Goal: Task Accomplishment & Management: Use online tool/utility

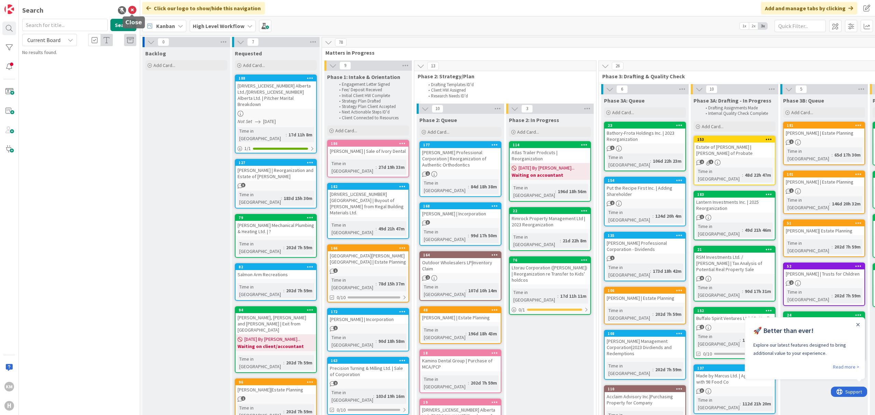
click at [133, 9] on icon at bounding box center [132, 10] width 8 height 8
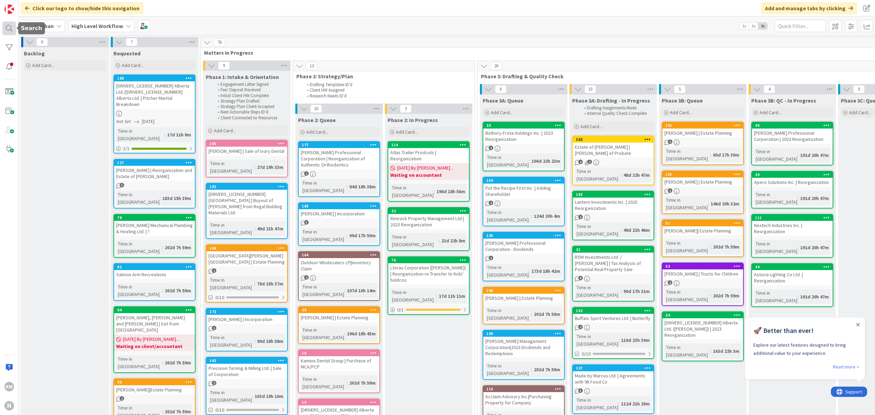
click at [10, 33] on div at bounding box center [9, 29] width 14 height 14
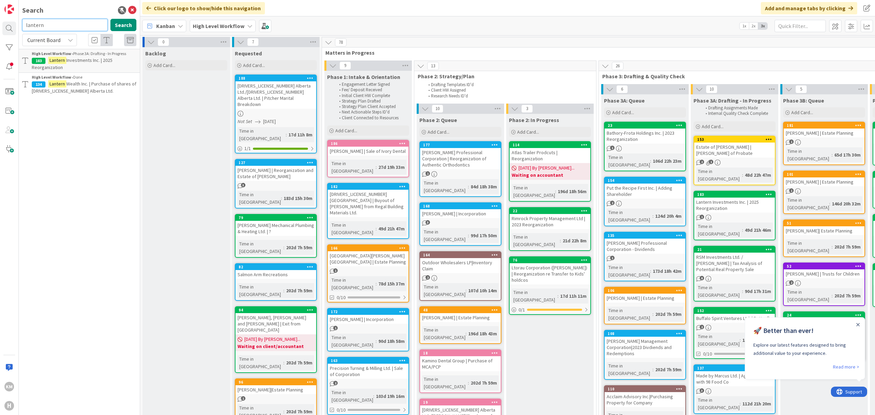
click at [45, 28] on input "lantern" at bounding box center [64, 25] width 85 height 12
type input "b"
type input "[PERSON_NAME]"
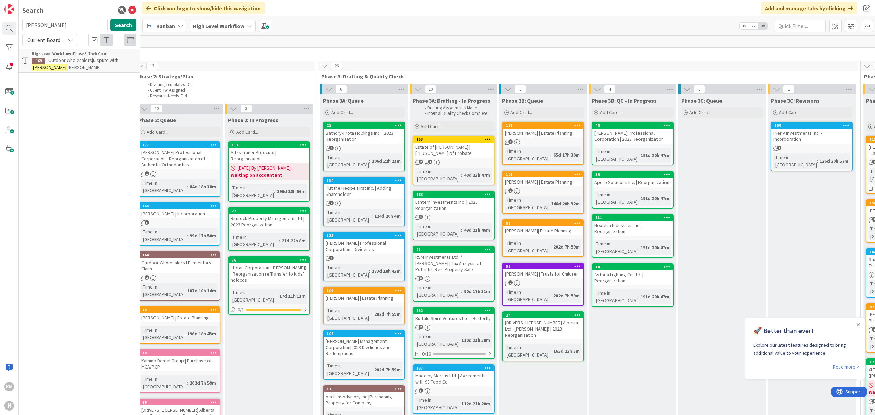
scroll to position [0, 290]
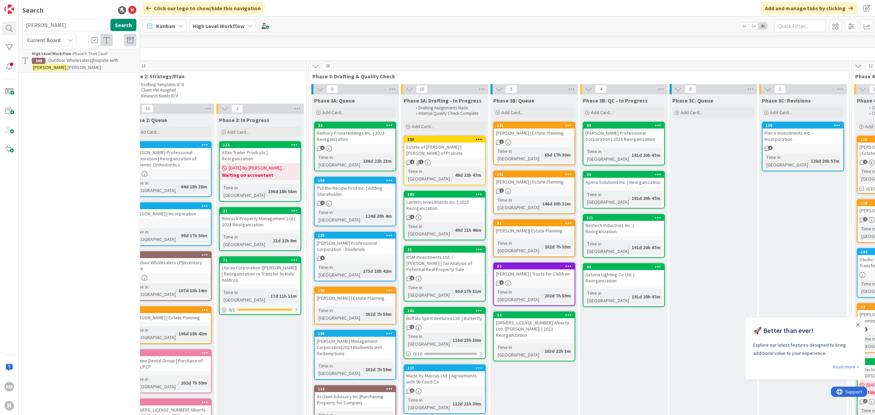
click at [424, 126] on span "Add Card..." at bounding box center [423, 126] width 22 height 6
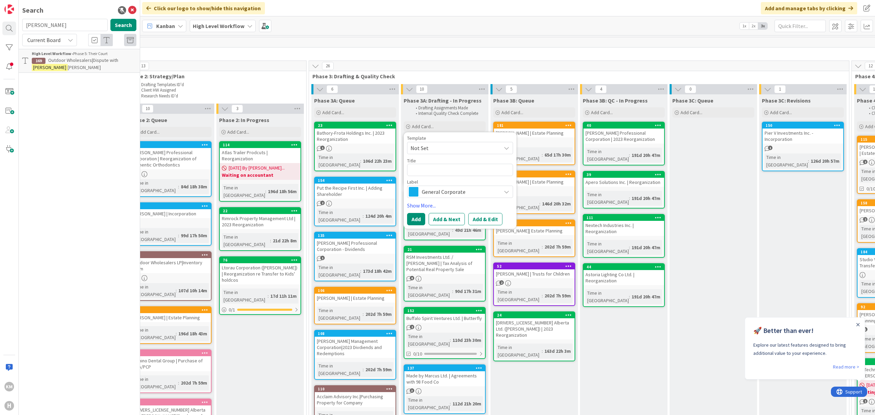
click at [475, 188] on span "General Corporate" at bounding box center [460, 192] width 76 height 10
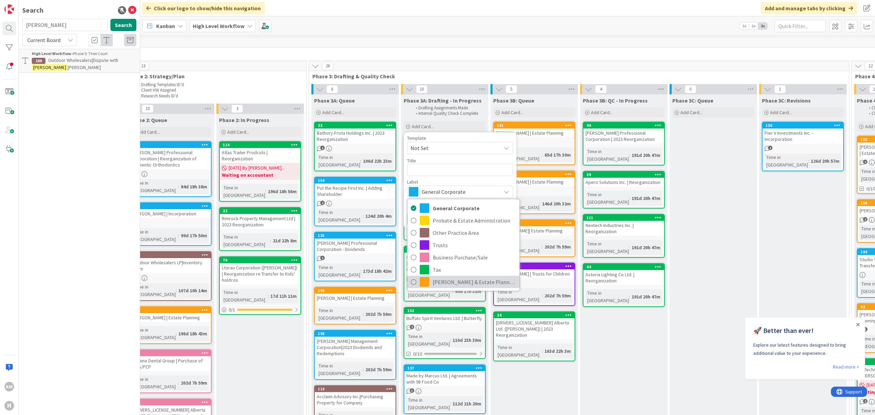
click at [464, 277] on span "[PERSON_NAME] & Estate Planning" at bounding box center [474, 282] width 83 height 10
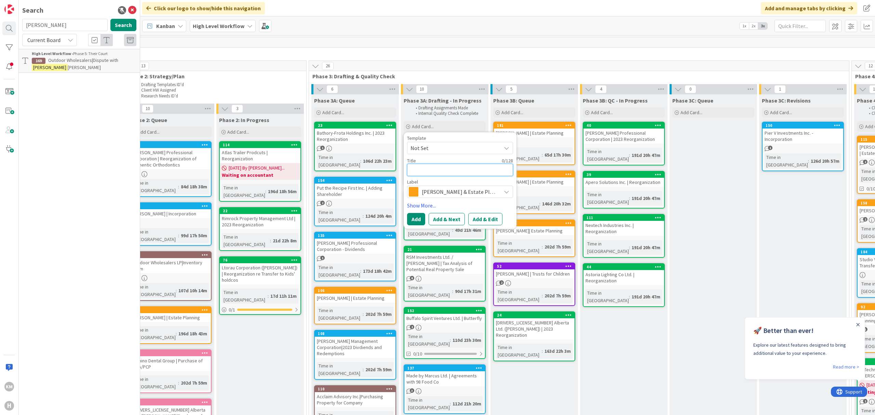
click at [444, 175] on textarea at bounding box center [460, 170] width 106 height 13
type textarea "x"
type textarea "B"
type textarea "x"
type textarea "Ba"
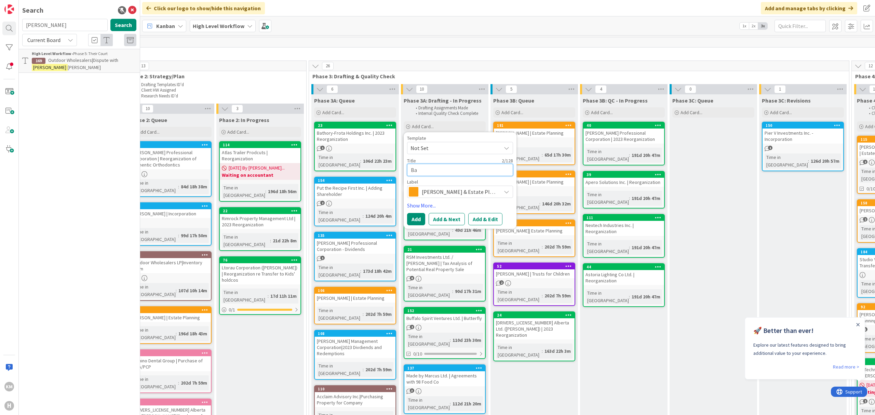
type textarea "x"
type textarea "Bar"
type textarea "x"
type textarea "[PERSON_NAME]"
type textarea "x"
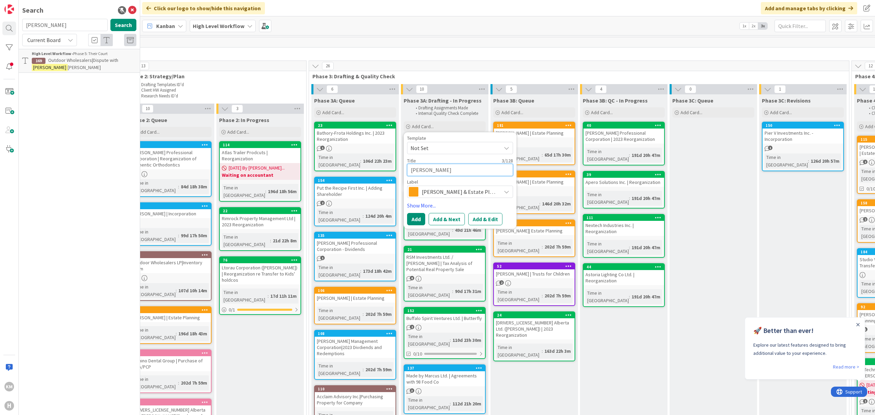
type textarea "[PERSON_NAME]"
type textarea "x"
type textarea "[PERSON_NAME]"
type textarea "x"
type textarea "[PERSON_NAME]"
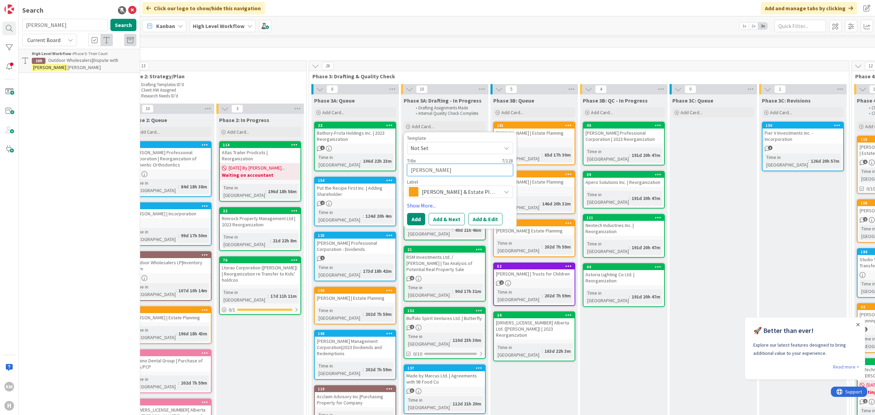
type textarea "x"
type textarea "[PERSON_NAME]"
type textarea "x"
type textarea "[PERSON_NAME]"
type textarea "x"
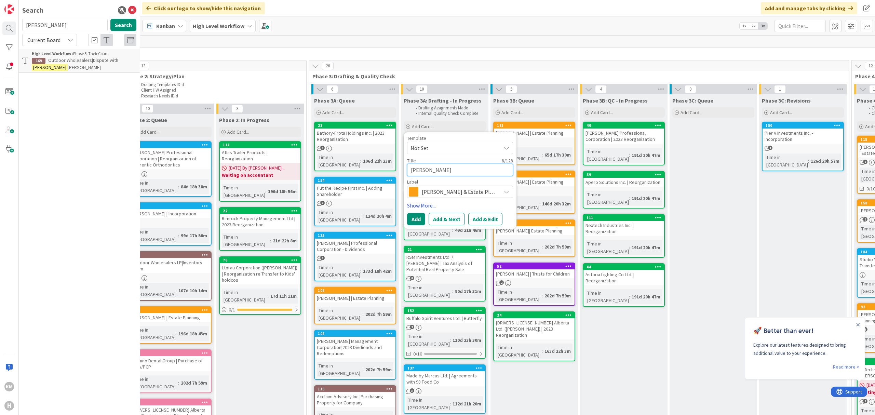
type textarea "[PERSON_NAME]"
type textarea "x"
type textarea "[PERSON_NAME]"
type textarea "x"
type textarea "[PERSON_NAME]"
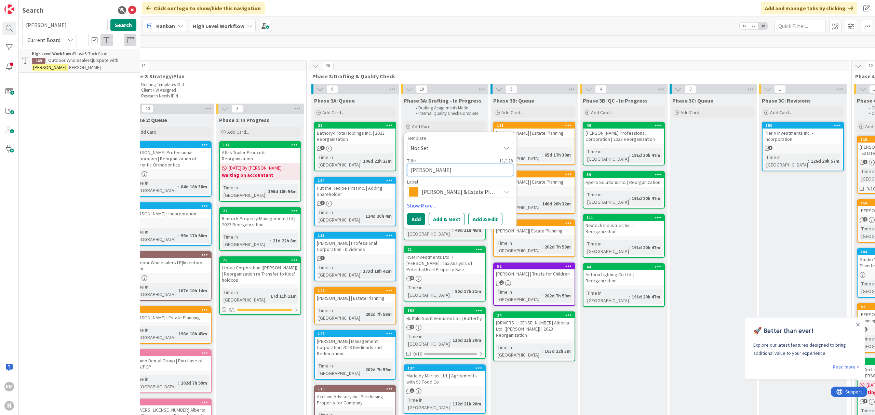
type textarea "x"
type textarea "[PERSON_NAME]"
type textarea "x"
type textarea "[PERSON_NAME]"
type textarea "x"
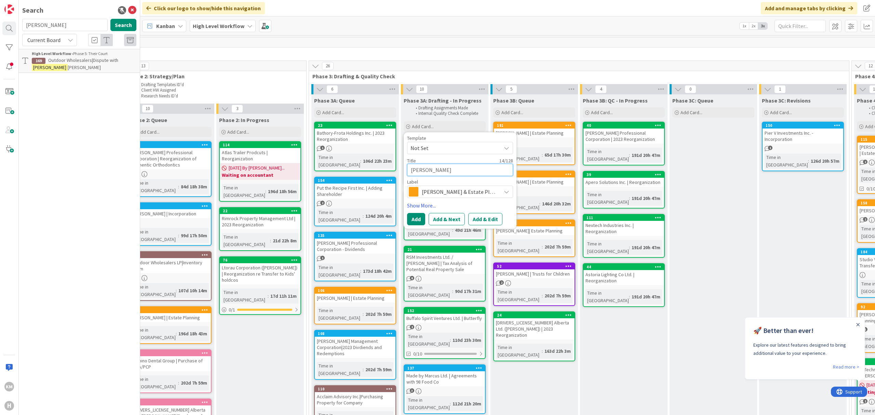
type textarea "[PERSON_NAME] [PERSON_NAME]"
type textarea "x"
type textarea "[PERSON_NAME]"
type textarea "x"
type textarea "[PERSON_NAME] [PERSON_NAME]"
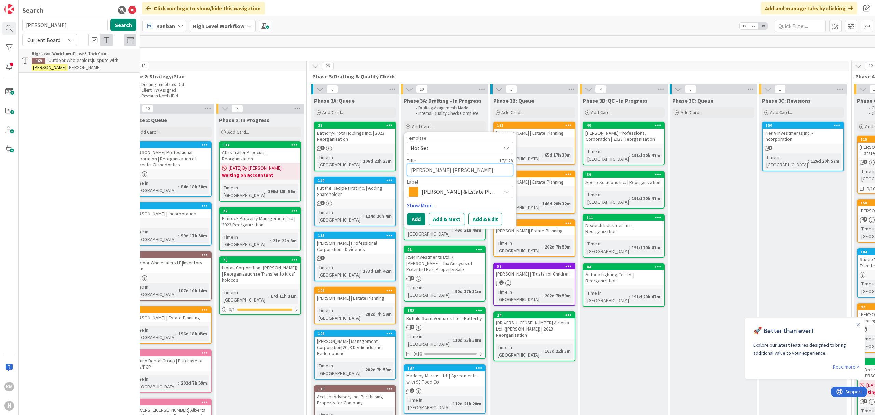
type textarea "x"
type textarea "[PERSON_NAME] [PERSON_NAME]"
type textarea "x"
type textarea "[PERSON_NAME]"
type textarea "x"
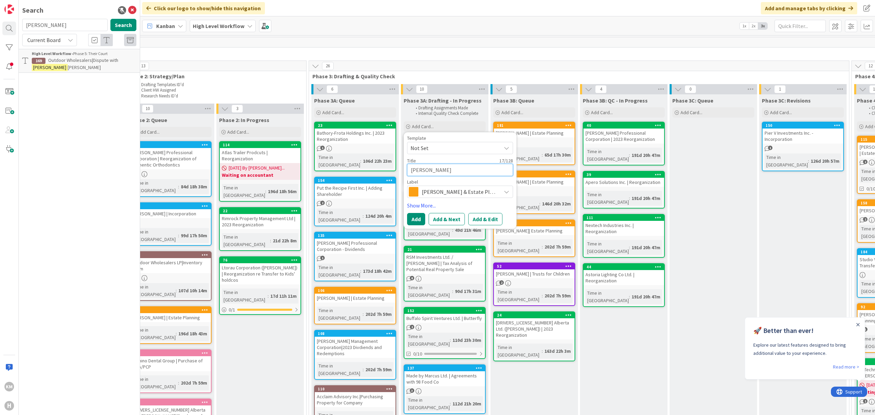
type textarea "[PERSON_NAME] [PERSON_NAME]"
type textarea "x"
type textarea "[PERSON_NAME] [PERSON_NAME]"
type textarea "x"
type textarea "[PERSON_NAME] [PERSON_NAME] |"
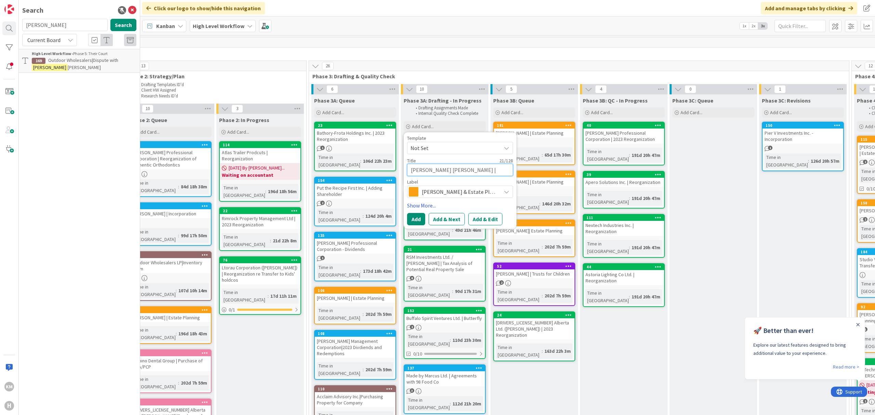
type textarea "x"
type textarea "[PERSON_NAME] [PERSON_NAME] |"
type textarea "x"
type textarea "[PERSON_NAME] [PERSON_NAME] | E"
type textarea "x"
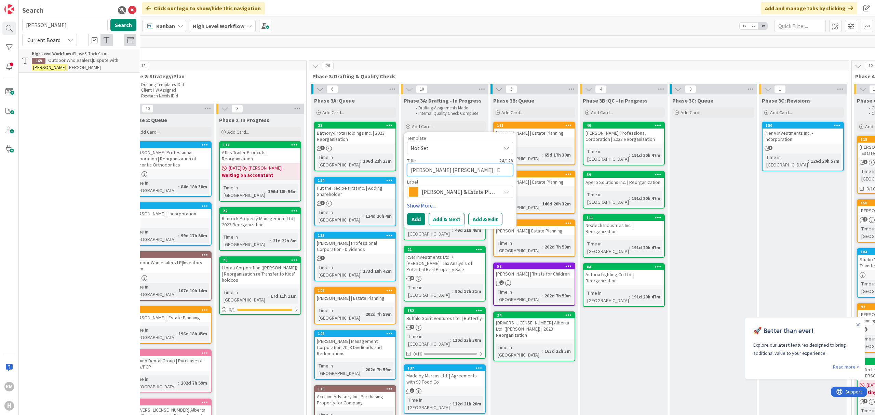
type textarea "[PERSON_NAME] [PERSON_NAME] | Es"
type textarea "x"
type textarea "[PERSON_NAME] [PERSON_NAME] | Est"
type textarea "x"
type textarea "[PERSON_NAME] [PERSON_NAME] | Esta"
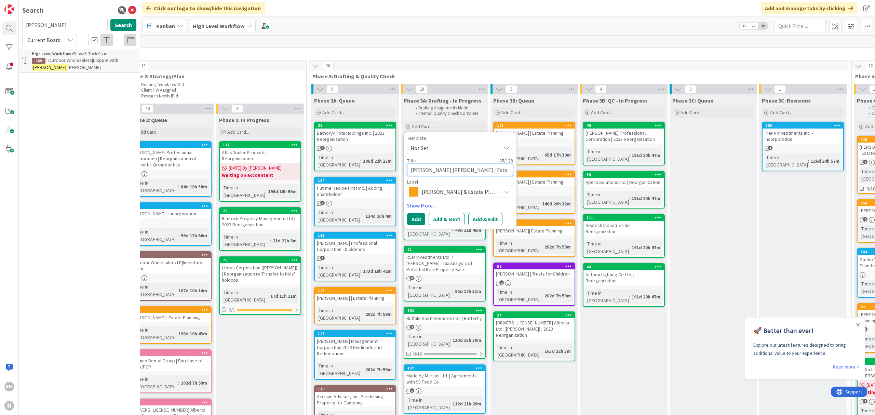
type textarea "x"
type textarea "[PERSON_NAME] [PERSON_NAME] | Estat"
type textarea "x"
type textarea "[PERSON_NAME] [PERSON_NAME] | Estate"
type textarea "x"
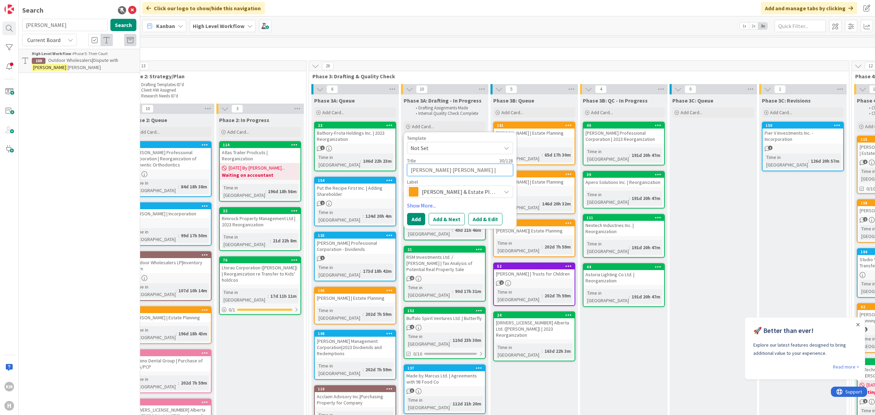
type textarea "[PERSON_NAME] [PERSON_NAME] | Estate P"
type textarea "x"
type textarea "[PERSON_NAME] [PERSON_NAME] | Estate Pl"
type textarea "x"
type textarea "[PERSON_NAME] [PERSON_NAME] | Estate Pla"
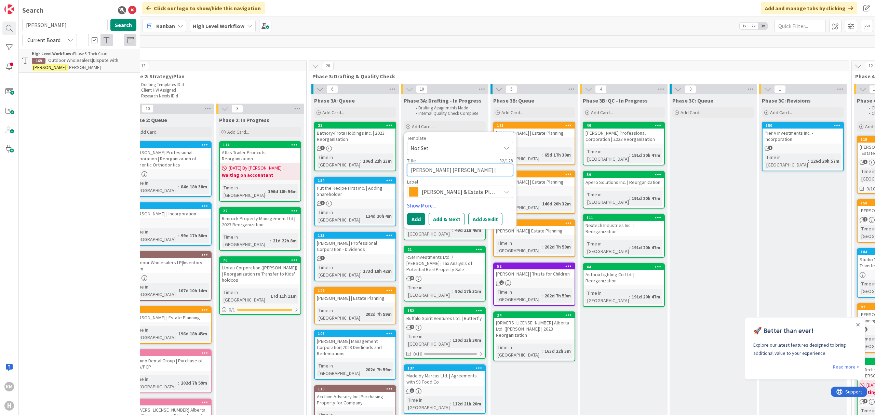
type textarea "x"
type textarea "[PERSON_NAME] [PERSON_NAME] | Estate Plan"
type textarea "x"
type textarea "[PERSON_NAME] [PERSON_NAME] | Estate Plann"
type textarea "x"
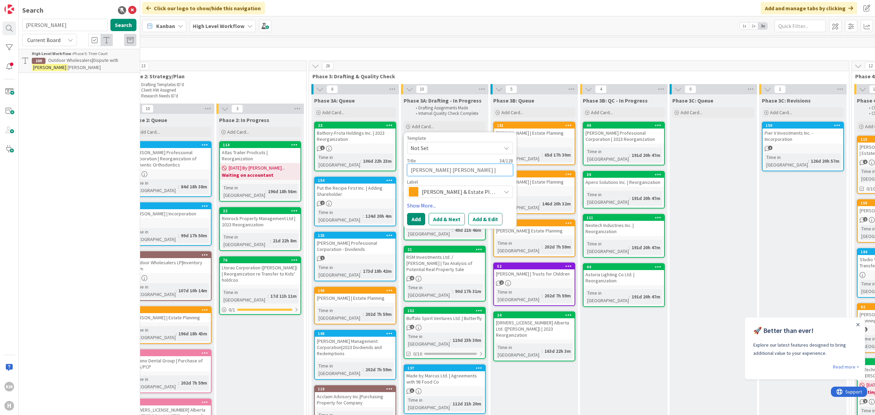
type textarea "[PERSON_NAME] [PERSON_NAME] | Estate Planni"
type textarea "x"
type textarea "[PERSON_NAME] [PERSON_NAME] | Estate Plannin"
type textarea "x"
type textarea "[PERSON_NAME] [PERSON_NAME] | Estate Planning"
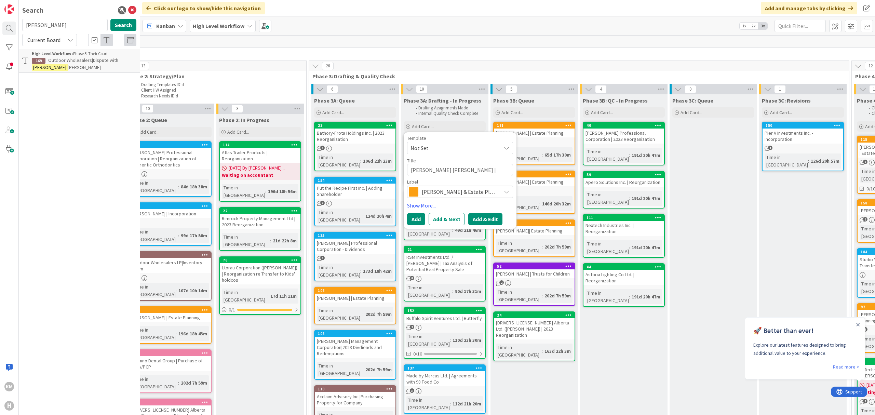
click at [475, 220] on button "Add & Edit" at bounding box center [485, 219] width 34 height 12
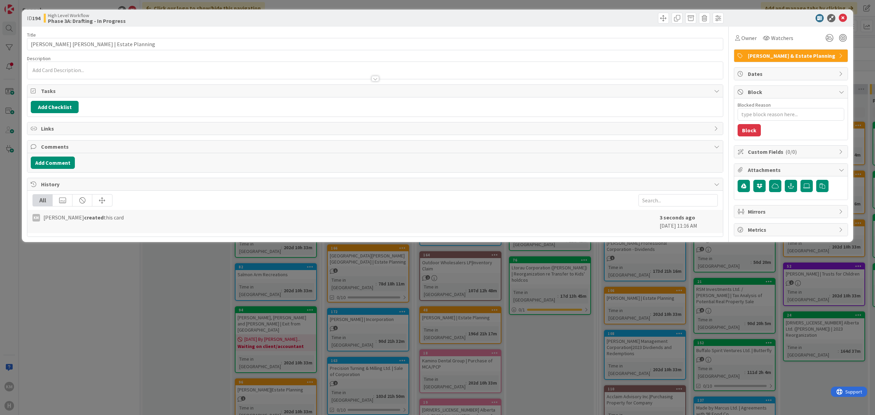
click at [45, 79] on div at bounding box center [375, 75] width 696 height 7
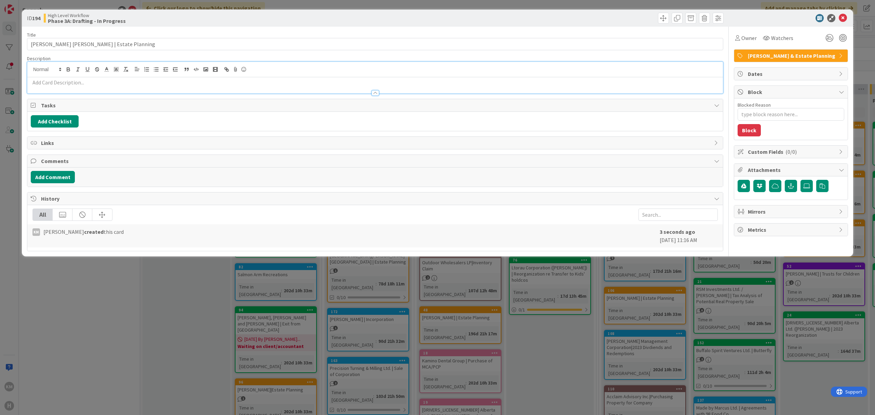
click at [59, 88] on div at bounding box center [375, 89] width 696 height 7
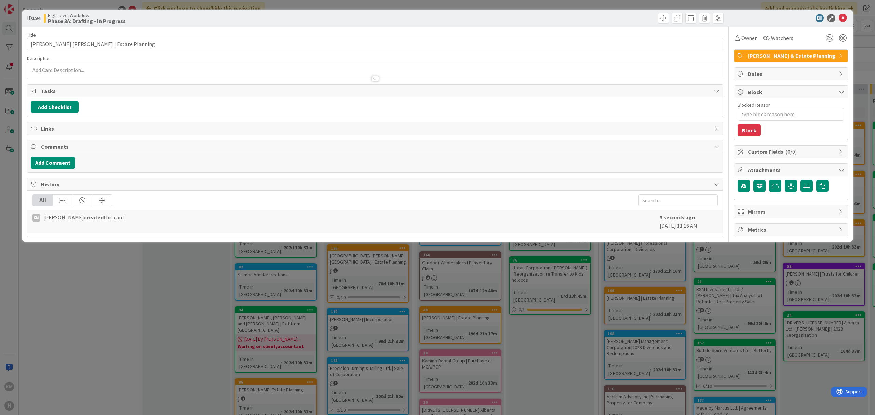
click at [61, 77] on div at bounding box center [375, 75] width 696 height 7
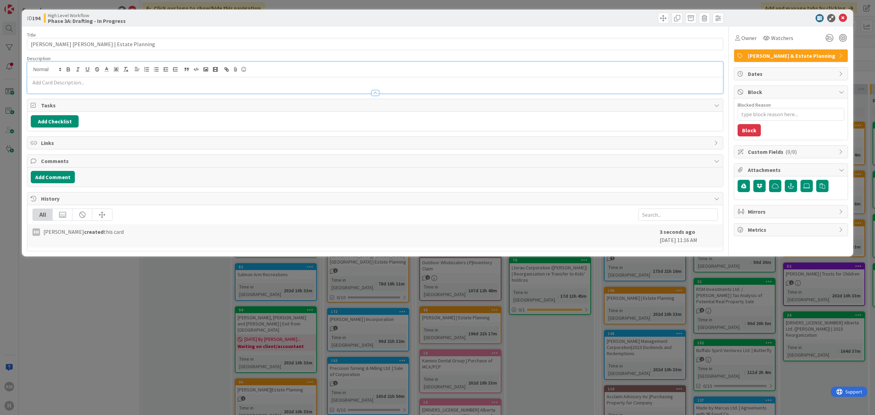
click at [49, 82] on p at bounding box center [375, 83] width 689 height 8
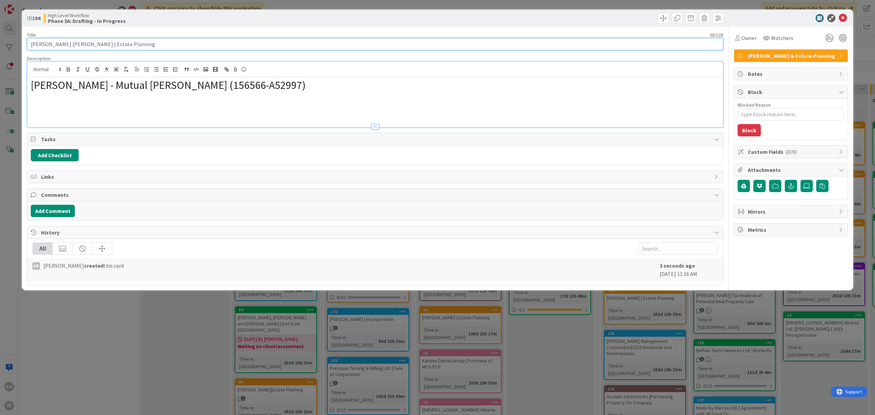
click at [30, 44] on input "[PERSON_NAME] [PERSON_NAME] | Estate Planning" at bounding box center [375, 44] width 696 height 12
type textarea "x"
type input "JohnsonBarry Robert Johnson | Estate Planning"
type textarea "x"
type input "Johnson, Barry Robert Johnson | Estate Planning"
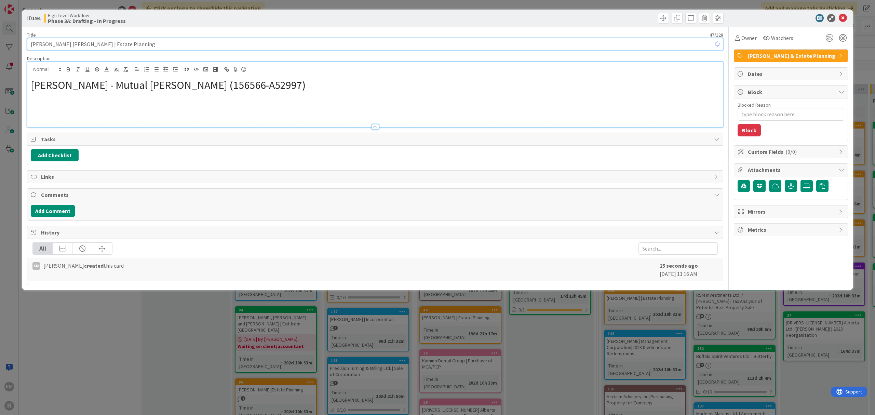
type textarea "x"
click at [102, 42] on input "Johnson, Barry Robert Johnson | Estate Planning" at bounding box center [375, 44] width 696 height 12
type input "Johnson, Barry | Estate Planning"
type textarea "x"
type input "Johnson, Barry | Estate Planning"
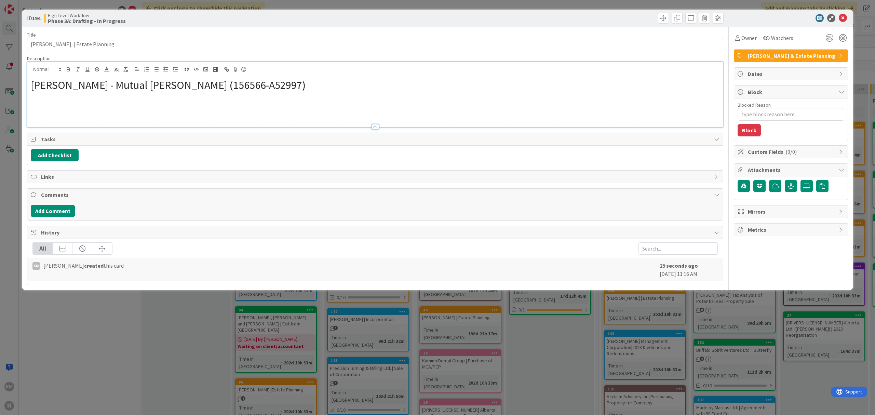
click at [178, 342] on div "ID 194 High Level Workflow Phase 3A: Drafting - In Progress Title 33 / 128 John…" at bounding box center [437, 207] width 875 height 415
